Goal: Obtain resource: Download file/media

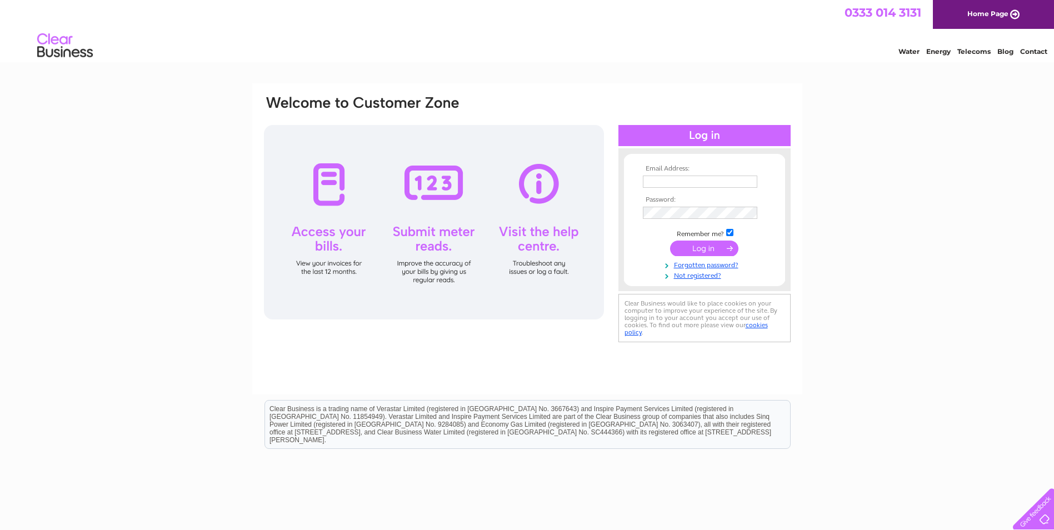
type input "[PERSON_NAME][EMAIL_ADDRESS][PERSON_NAME][DOMAIN_NAME]"
click at [710, 240] on td at bounding box center [704, 248] width 129 height 21
click at [710, 243] on input "submit" at bounding box center [704, 249] width 68 height 16
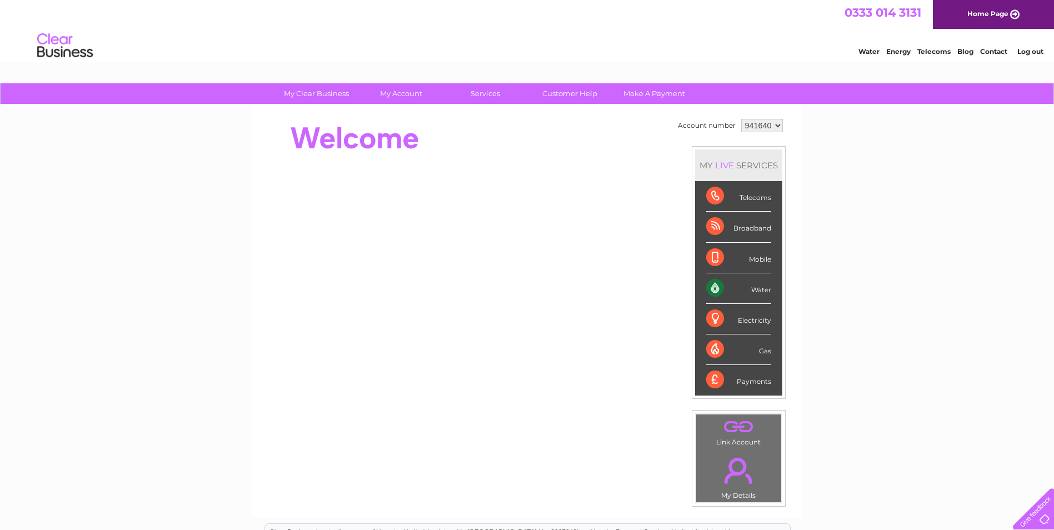
click at [771, 123] on select "941640 975335" at bounding box center [762, 125] width 42 height 13
select select "975335"
click at [741, 119] on select "941640 975335" at bounding box center [762, 125] width 42 height 13
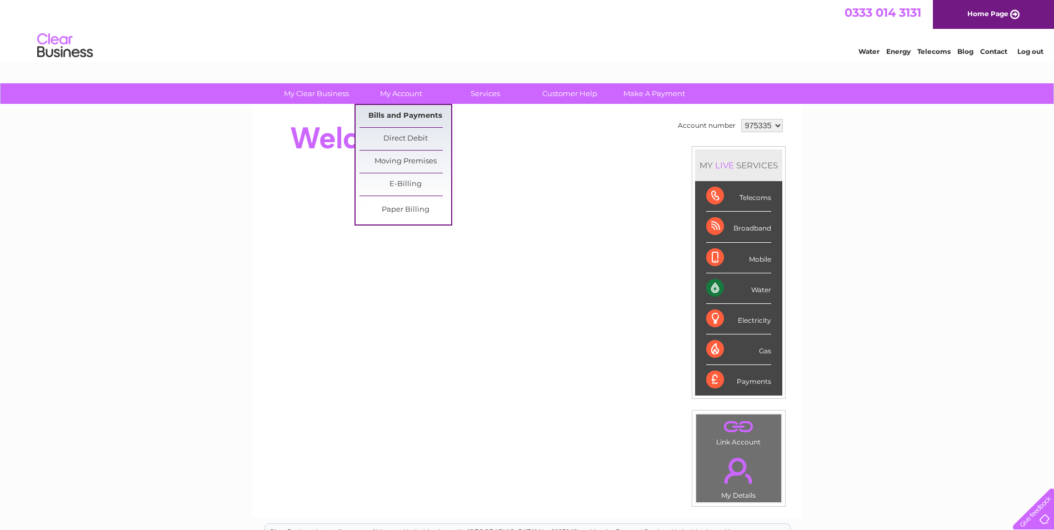
click at [398, 115] on link "Bills and Payments" at bounding box center [405, 116] width 92 height 22
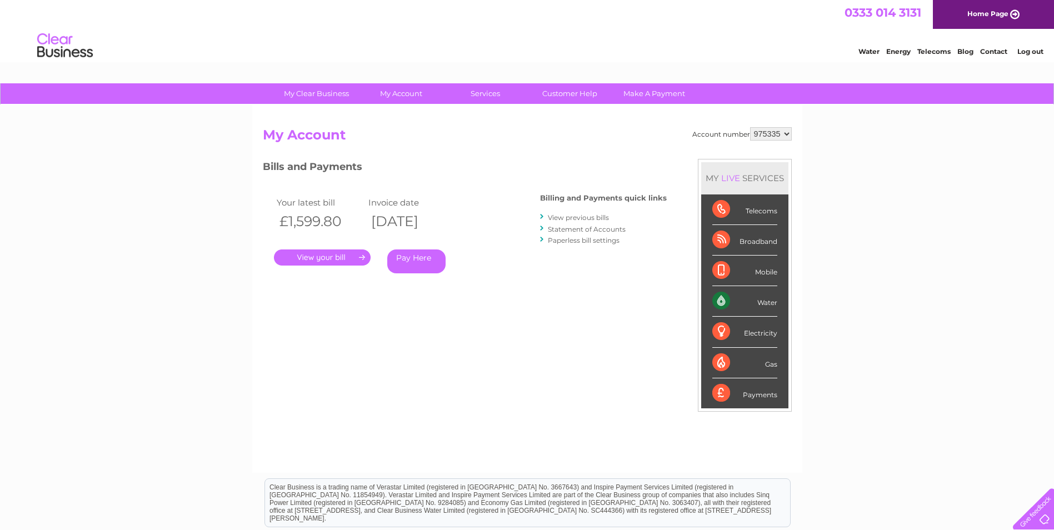
click at [595, 216] on link "View previous bills" at bounding box center [578, 217] width 61 height 8
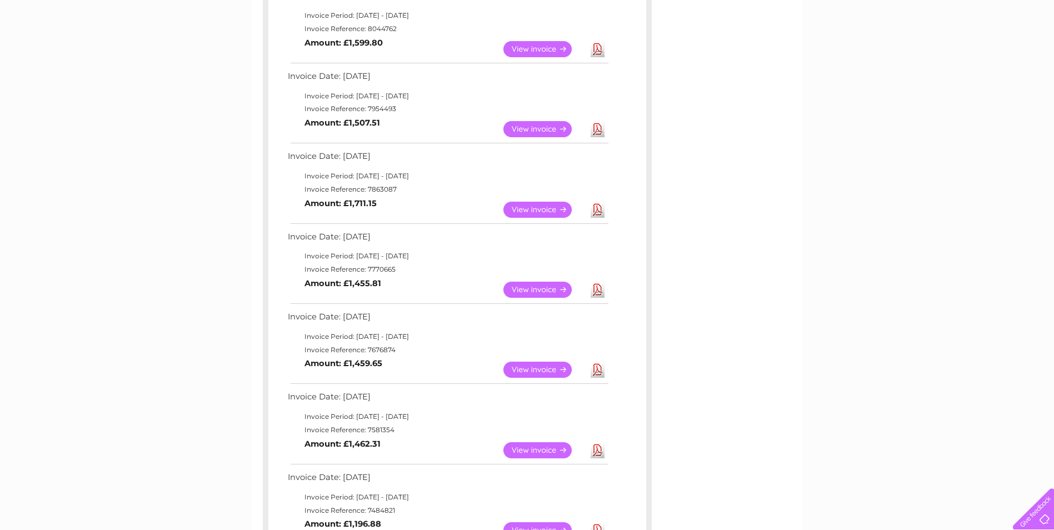
scroll to position [333, 0]
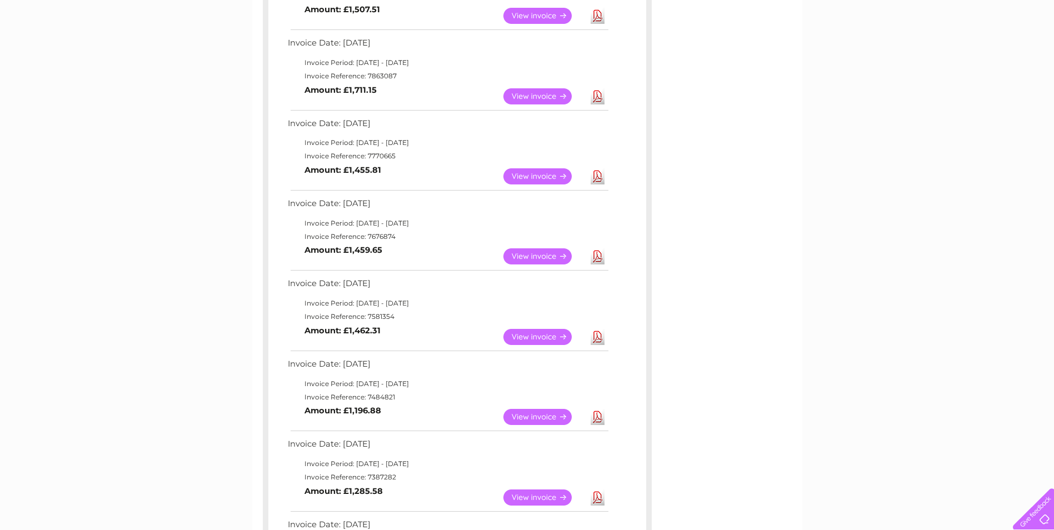
click at [598, 260] on link "Download" at bounding box center [597, 256] width 14 height 16
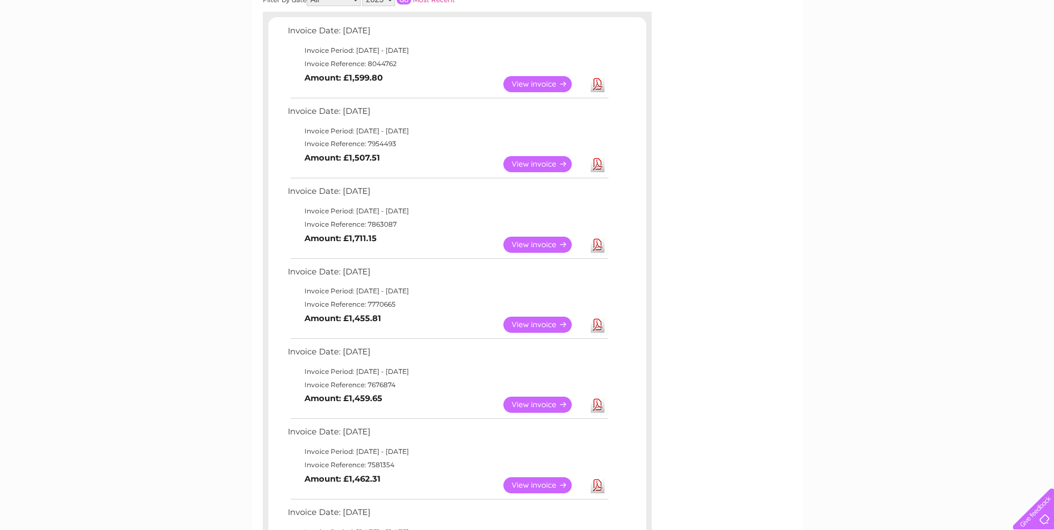
scroll to position [167, 0]
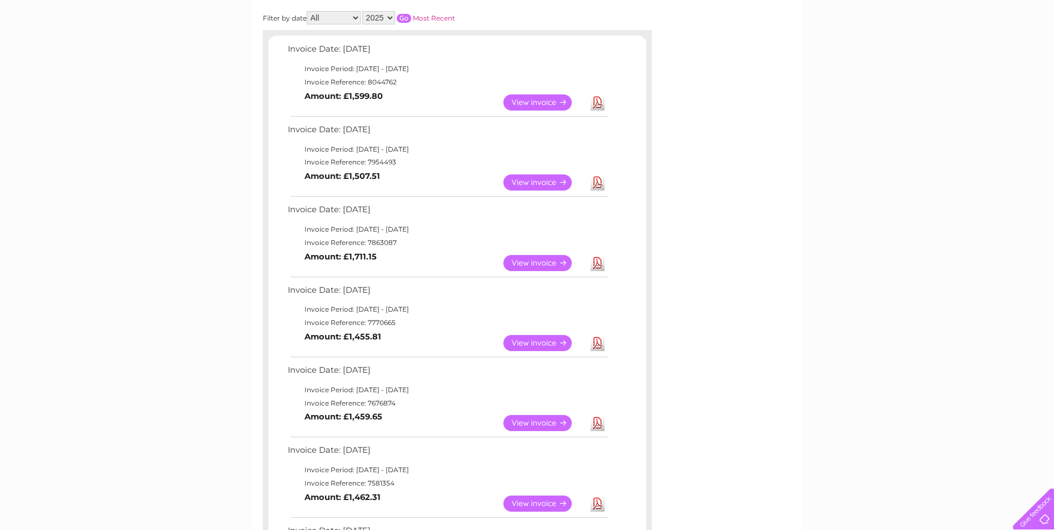
click at [600, 183] on link "Download" at bounding box center [597, 182] width 14 height 16
